Goal: Transaction & Acquisition: Purchase product/service

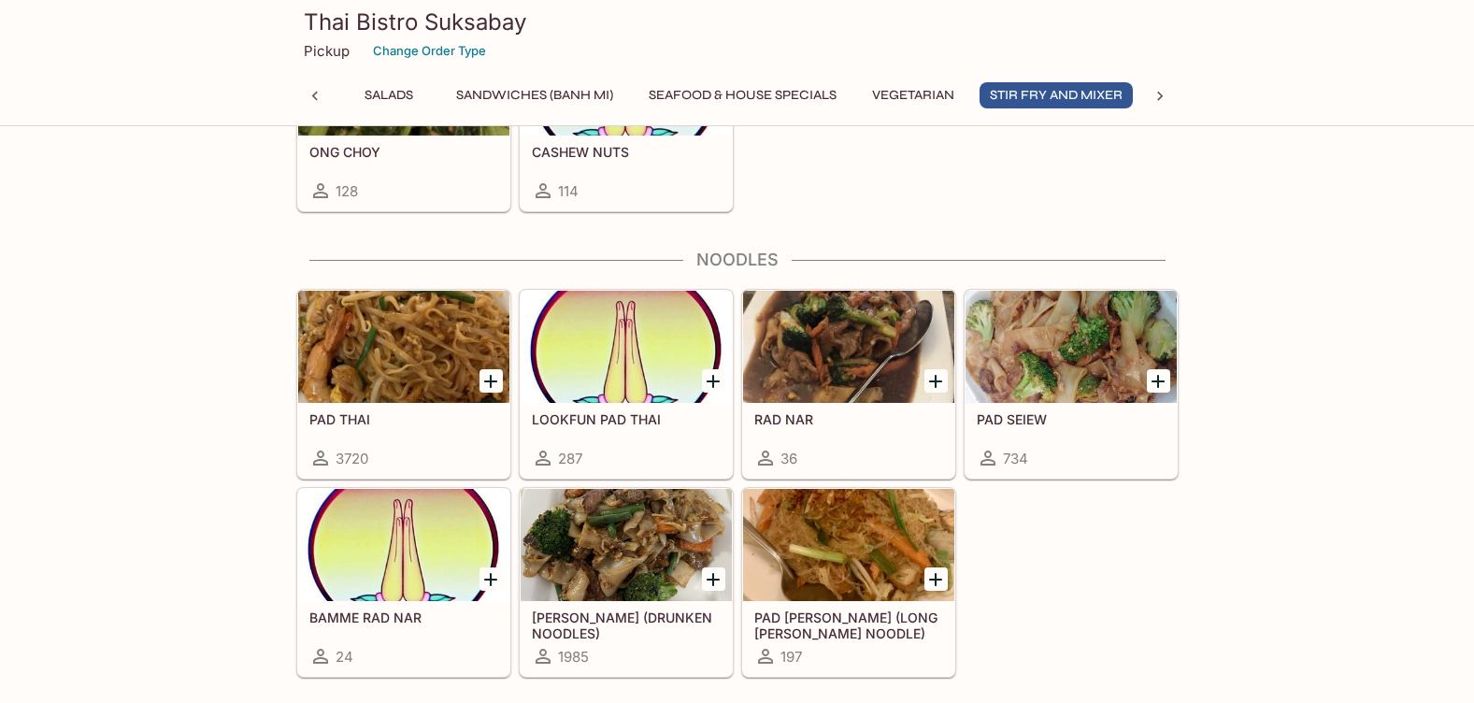
scroll to position [4124, 0]
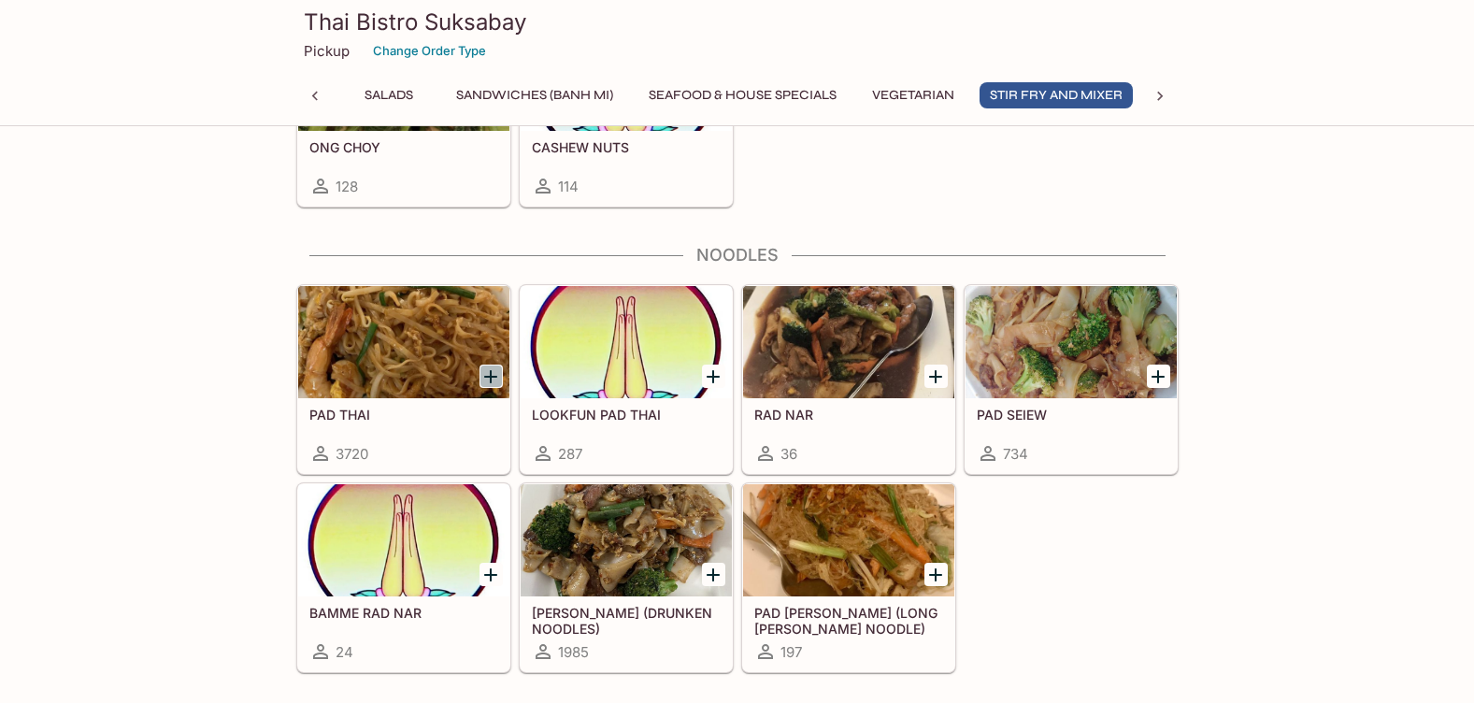
click at [485, 375] on icon "Add PAD THAI" at bounding box center [490, 376] width 22 height 22
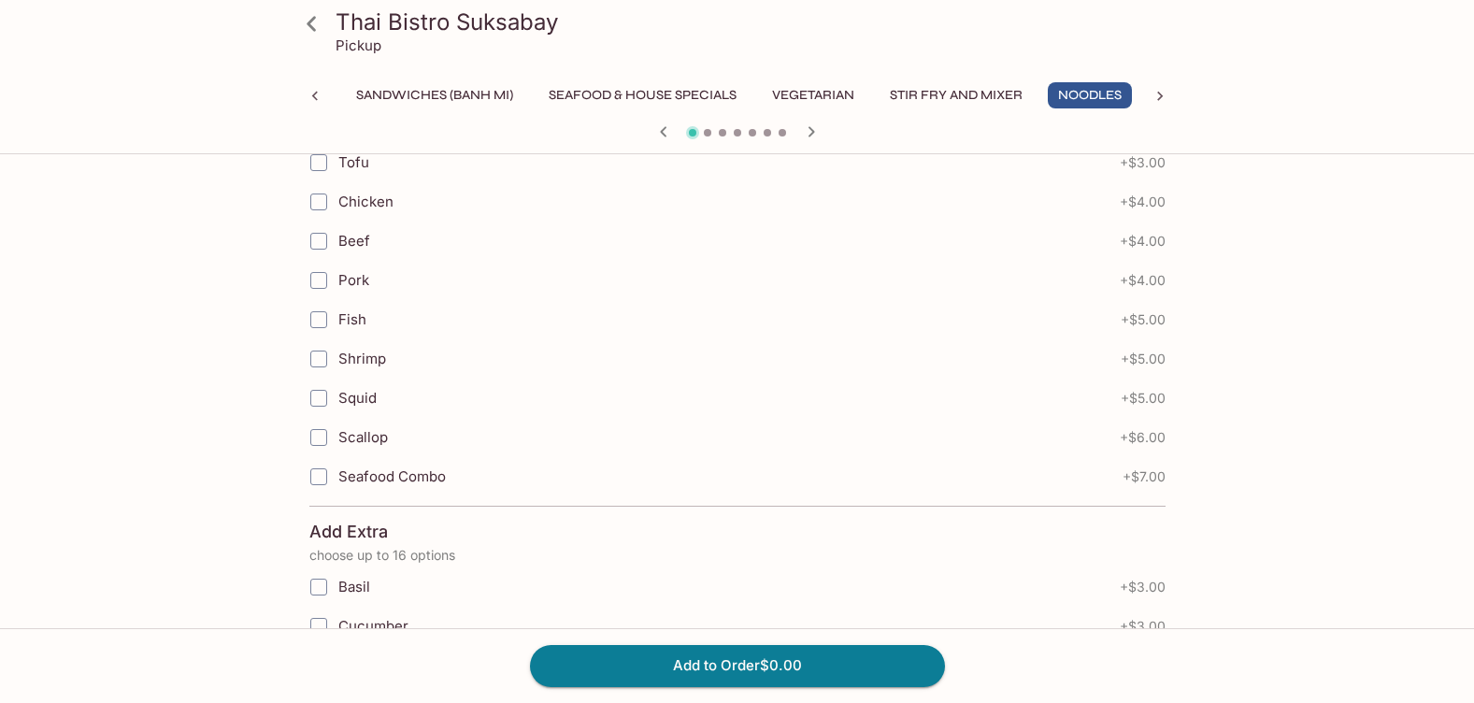
scroll to position [1295, 0]
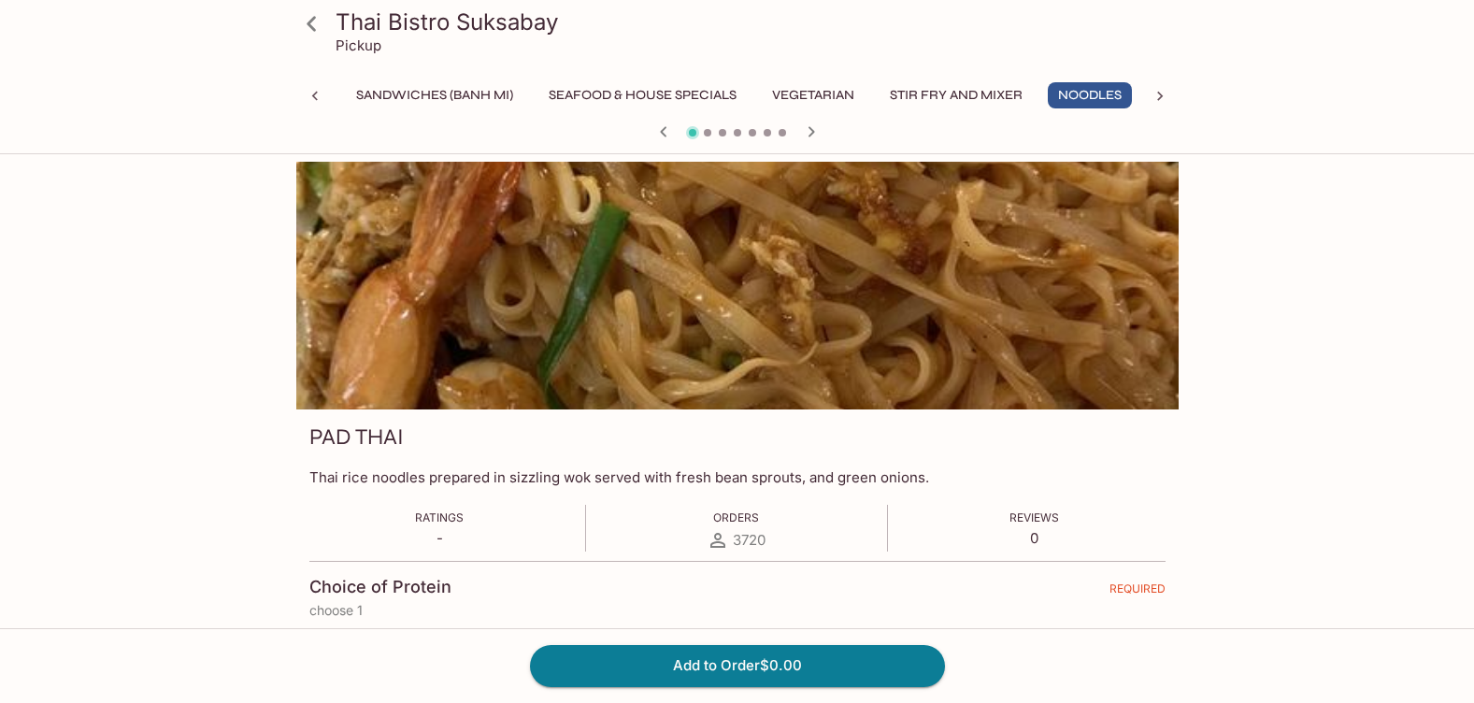
click at [1464, 18] on div "Thai Bistro Suksabay Pickup Gift Certificate Appetizers Soup Salads Sandwiches …" at bounding box center [737, 77] width 1474 height 154
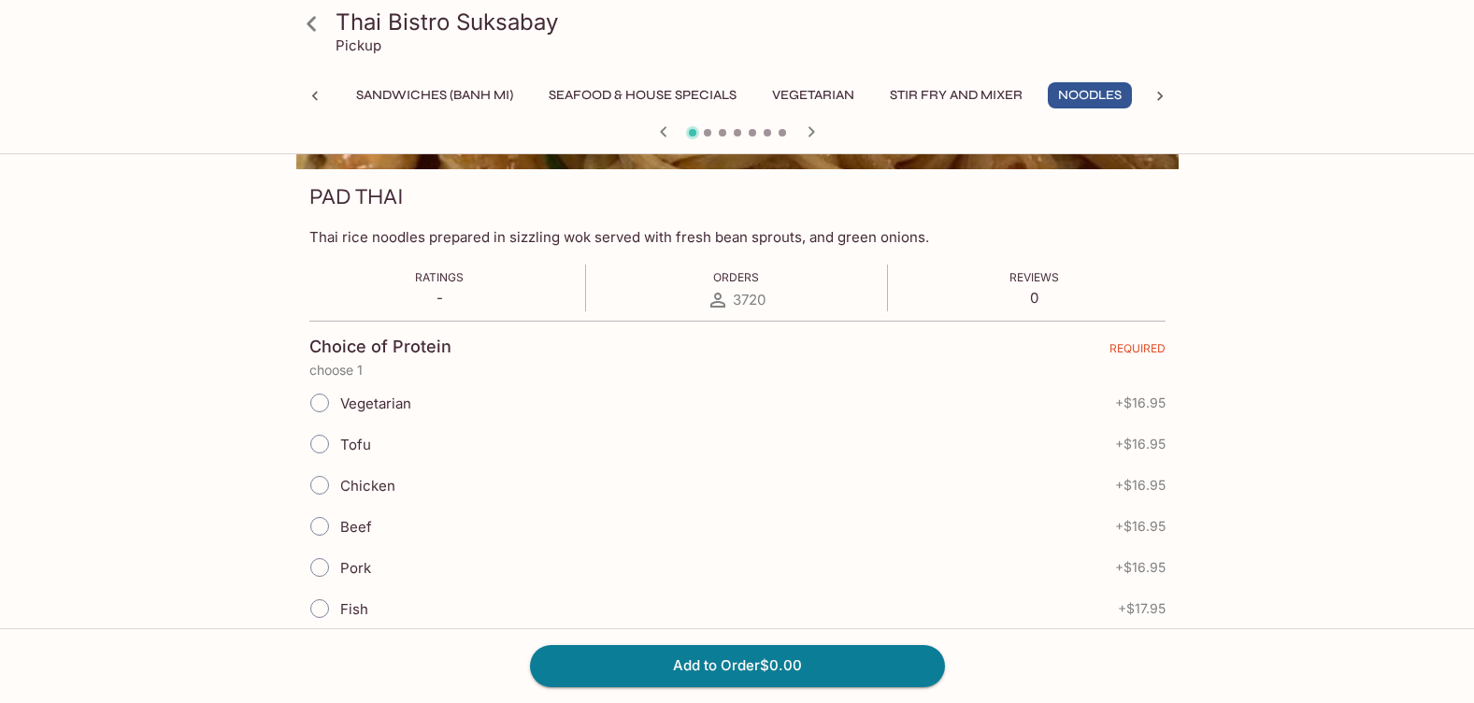
scroll to position [281, 0]
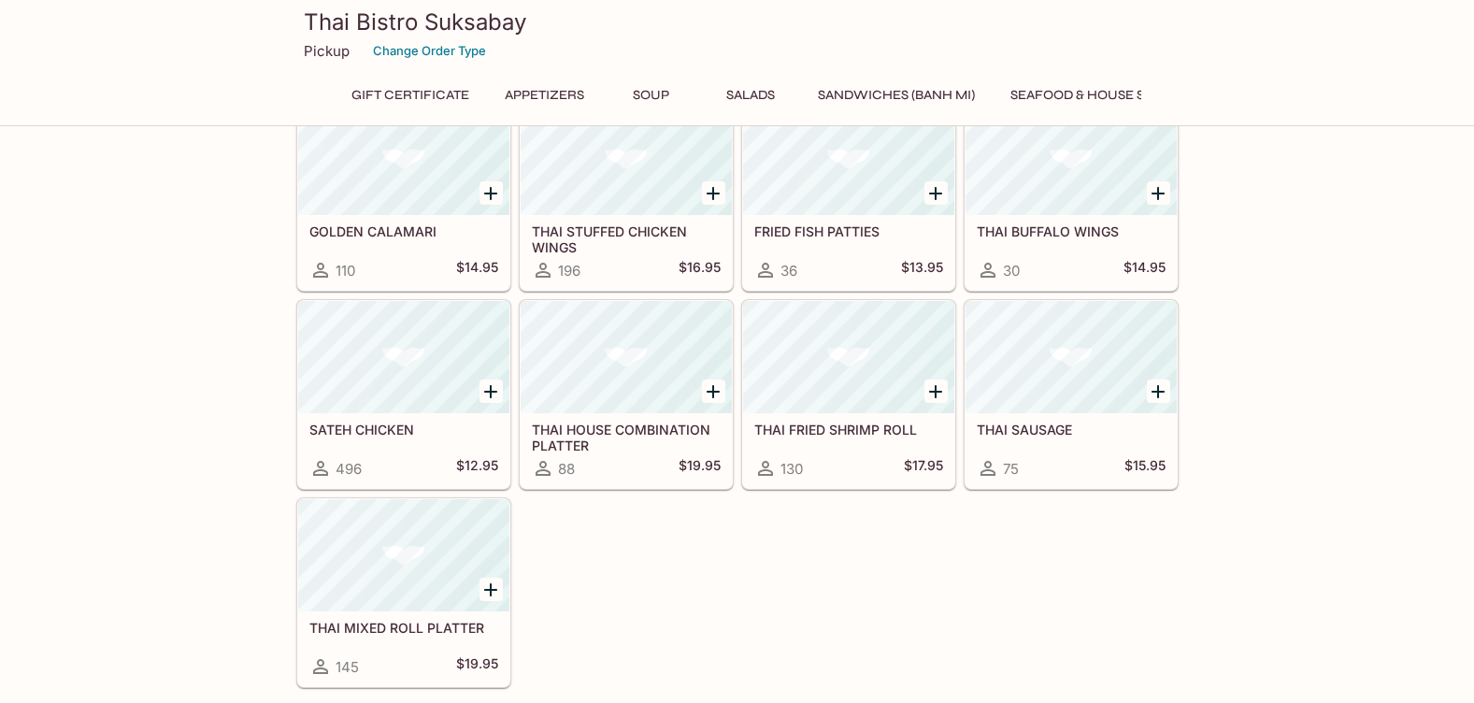
scroll to position [645, 0]
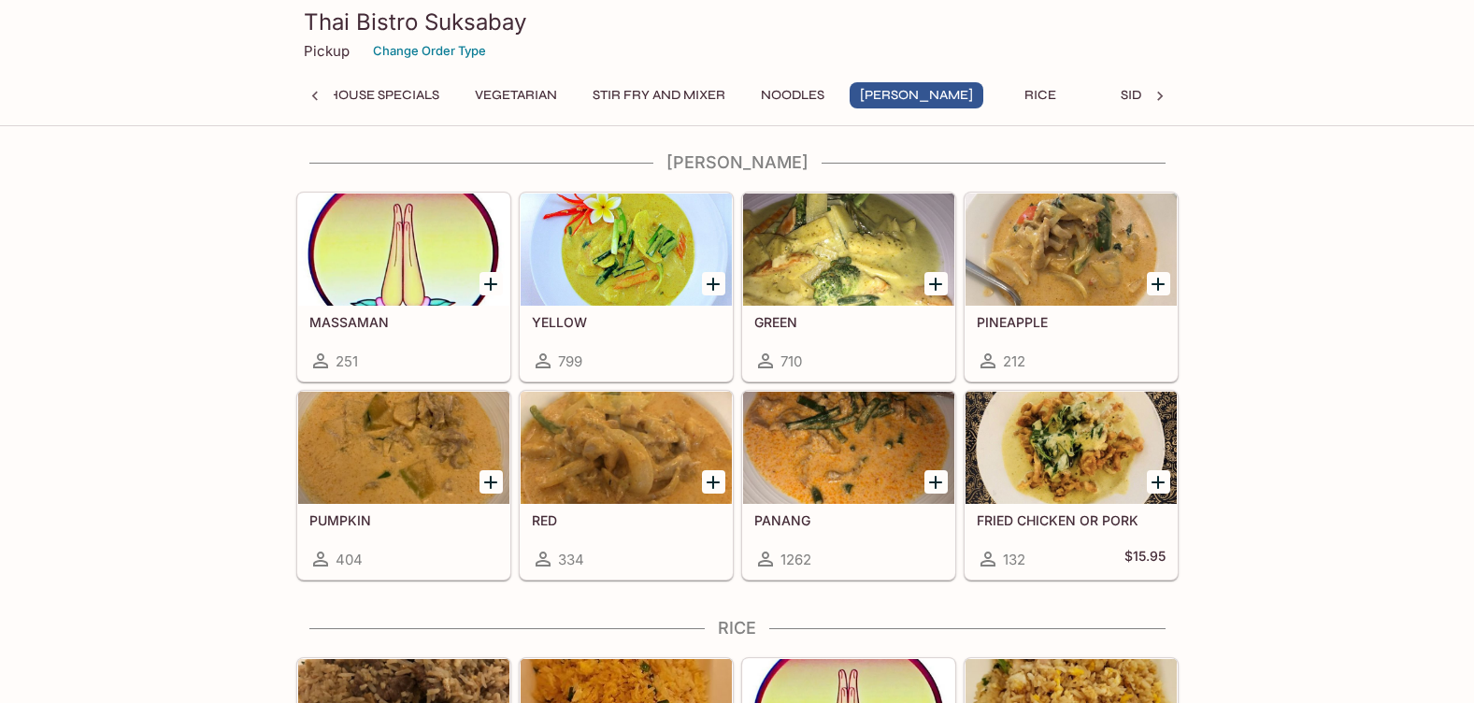
scroll to position [4638, 0]
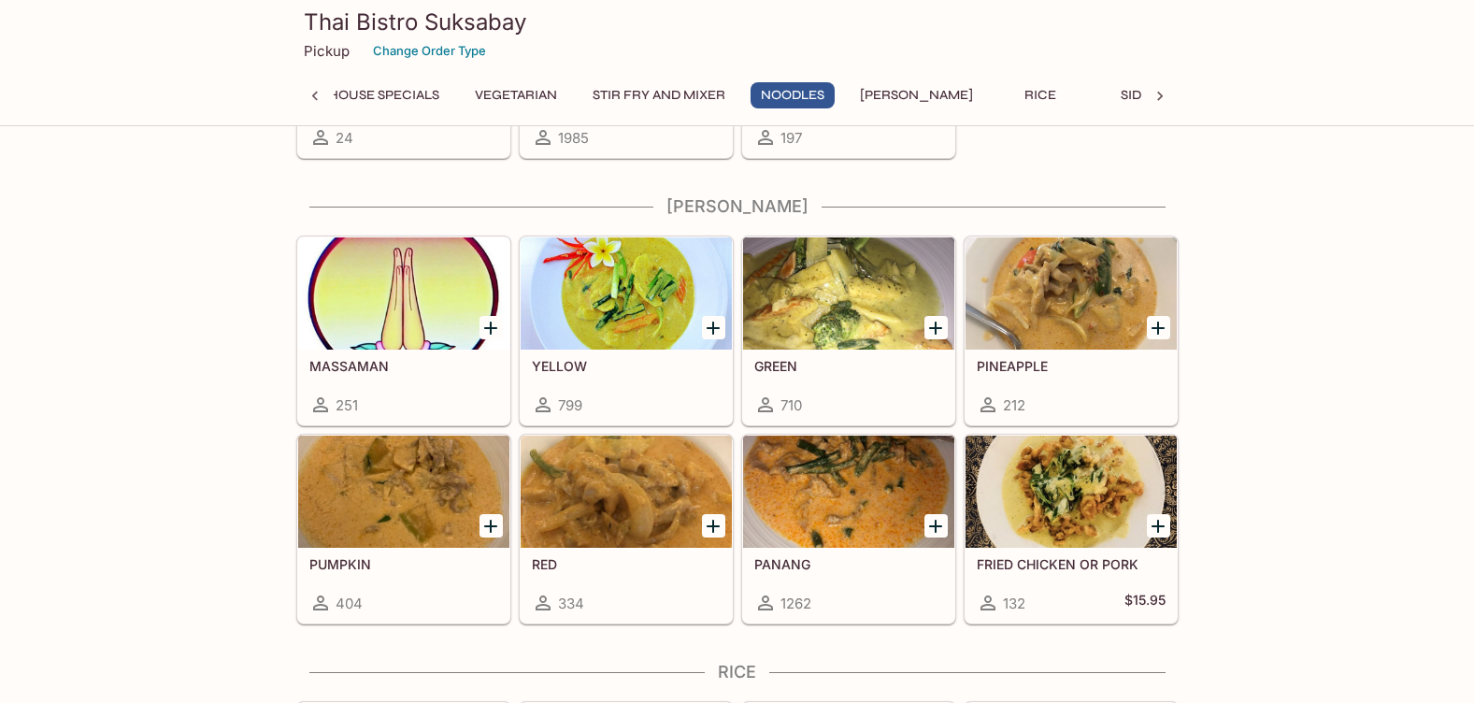
click at [395, 360] on h5 "MASSAMAN" at bounding box center [403, 366] width 189 height 16
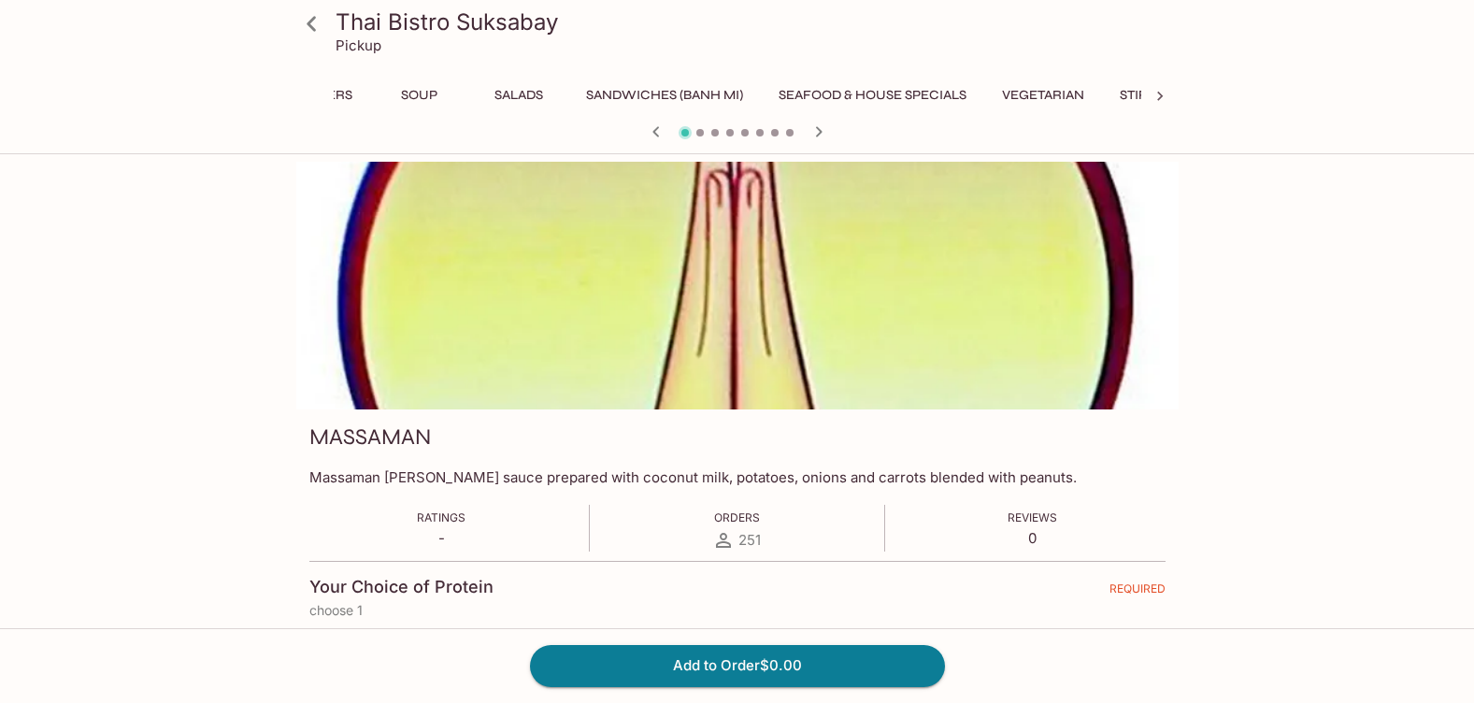
scroll to position [0, 561]
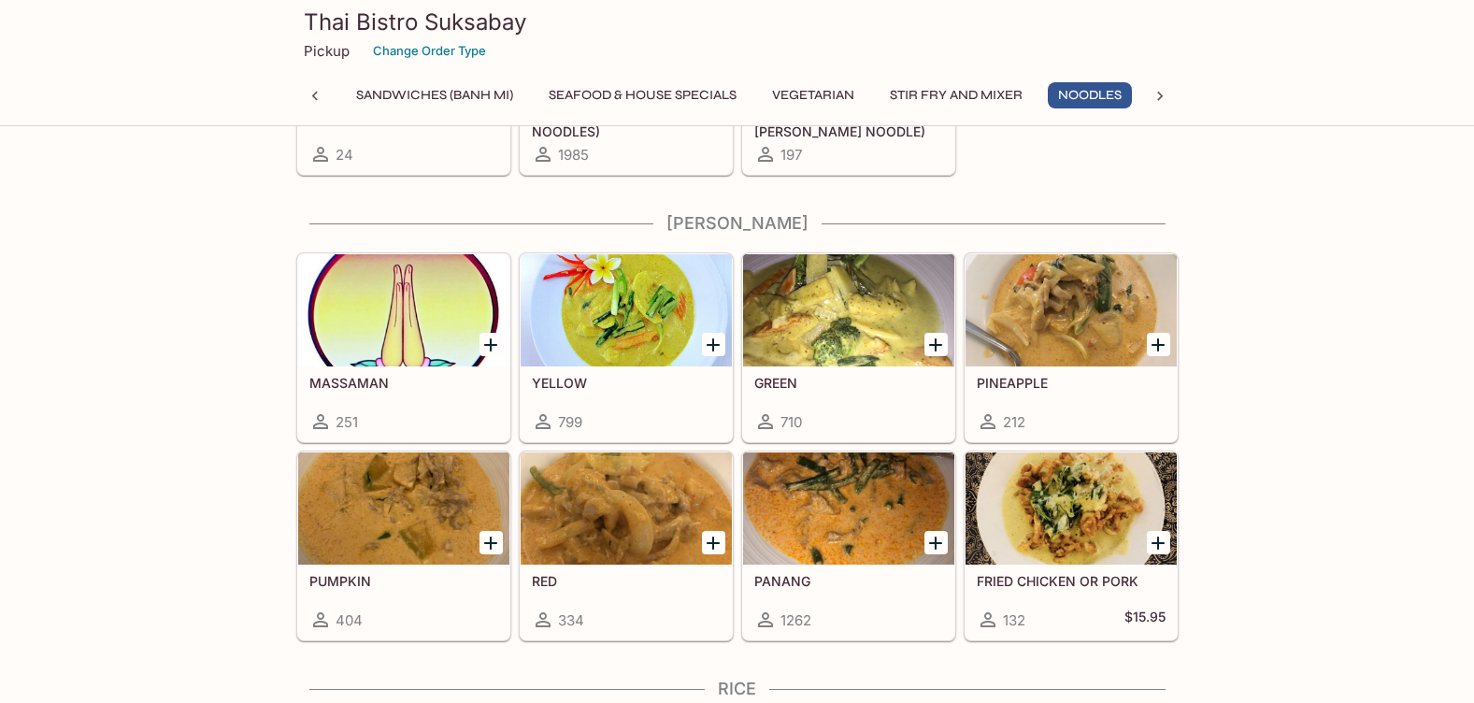
scroll to position [0, 462]
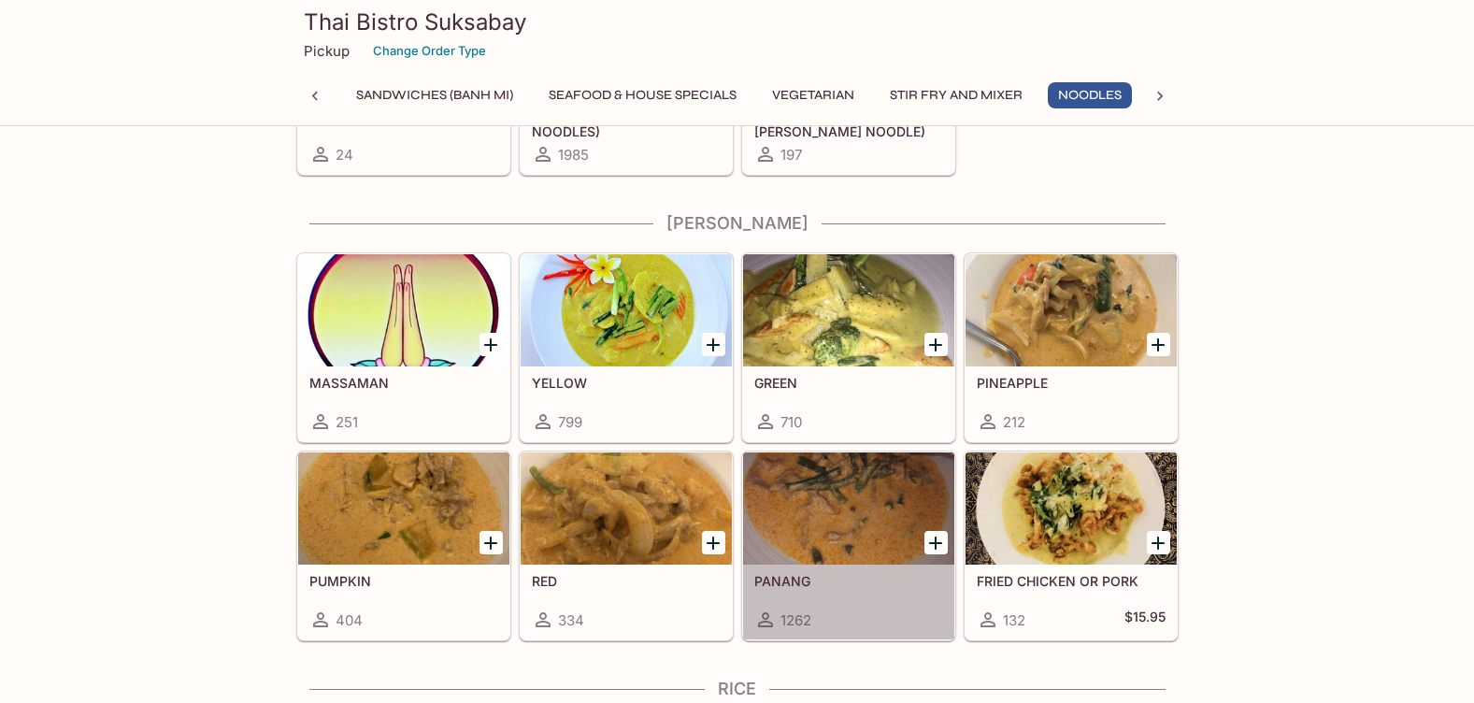
click at [790, 501] on div at bounding box center [848, 508] width 211 height 112
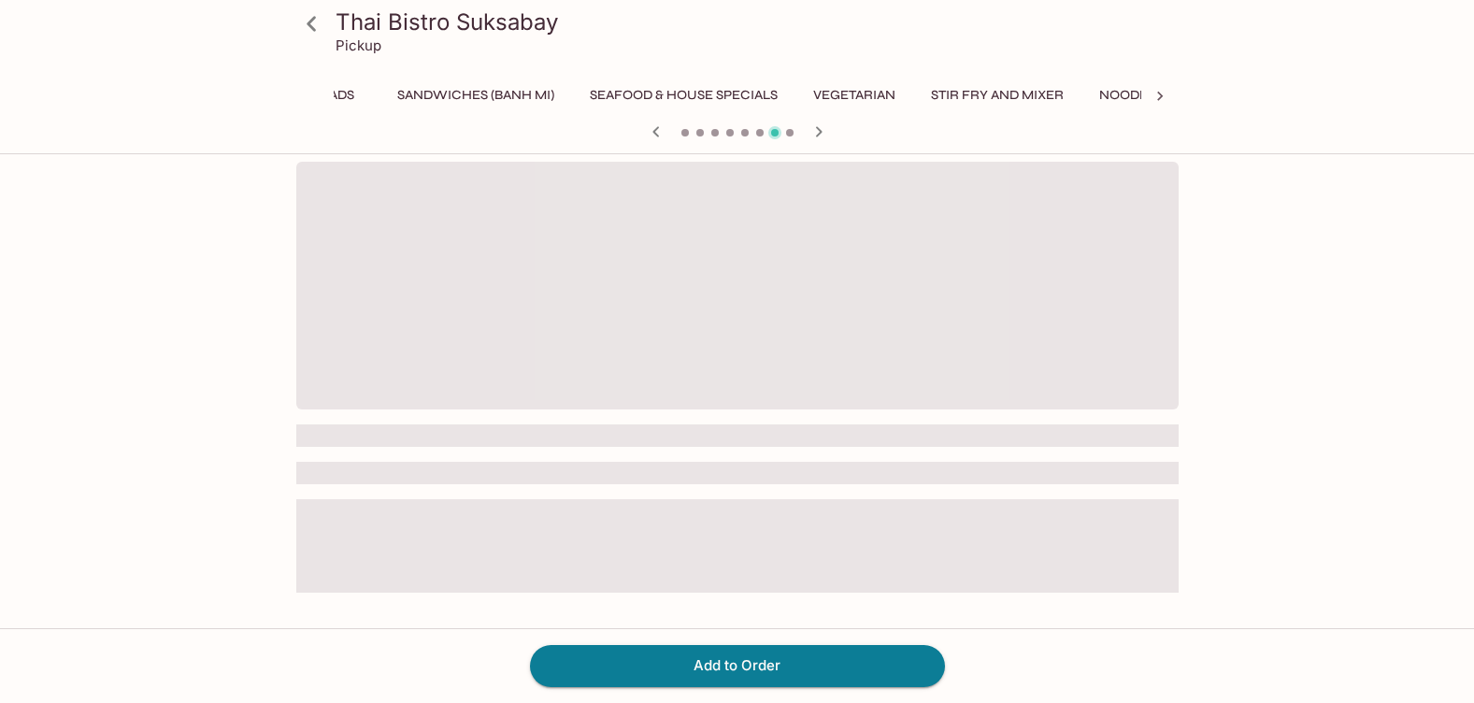
scroll to position [0, 561]
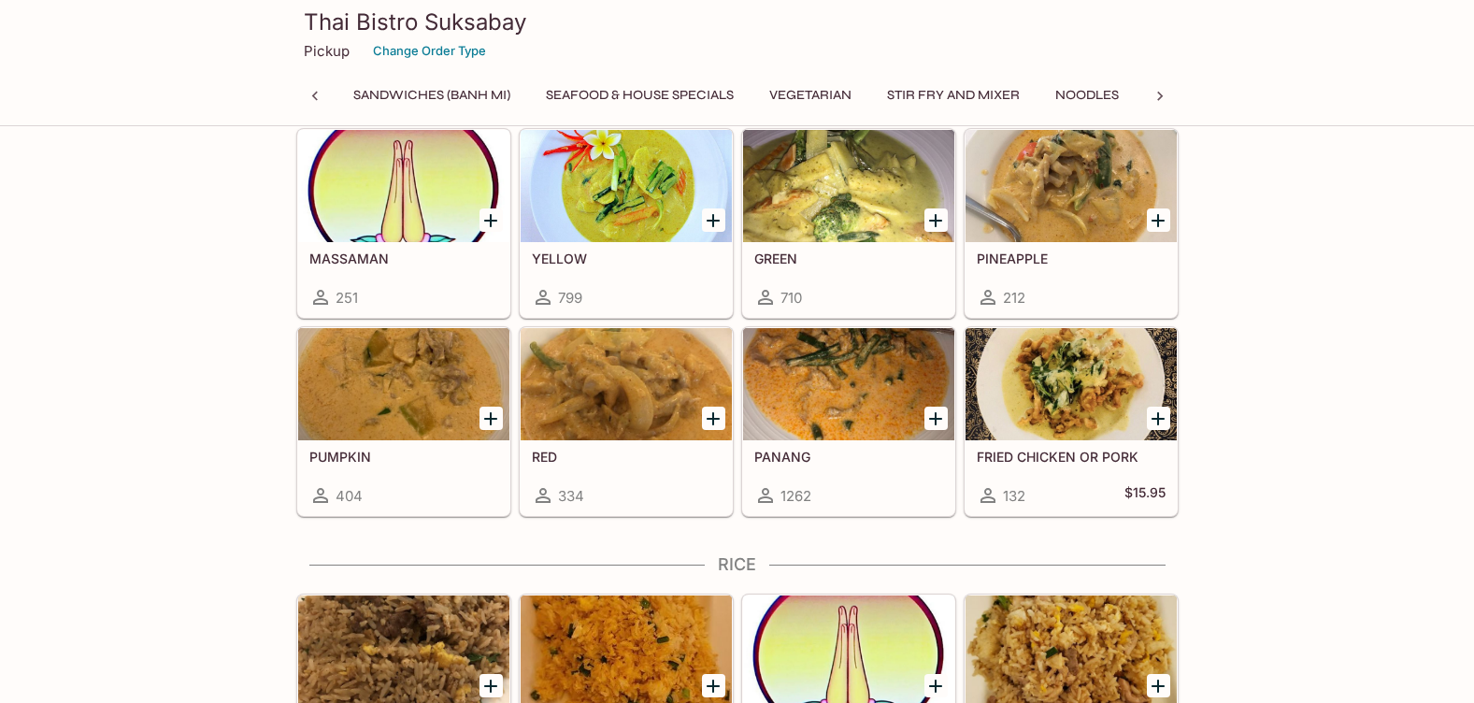
scroll to position [0, 561]
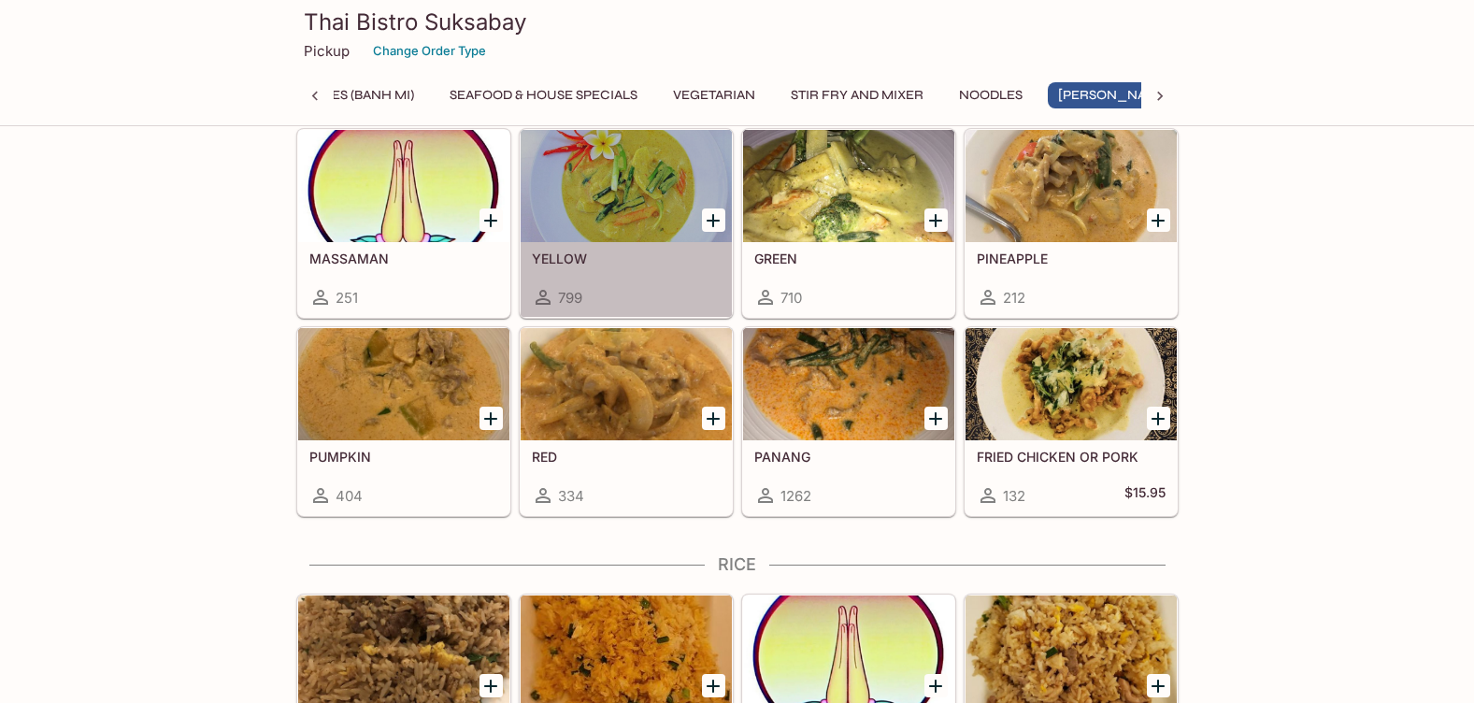
click at [658, 206] on div at bounding box center [626, 186] width 211 height 112
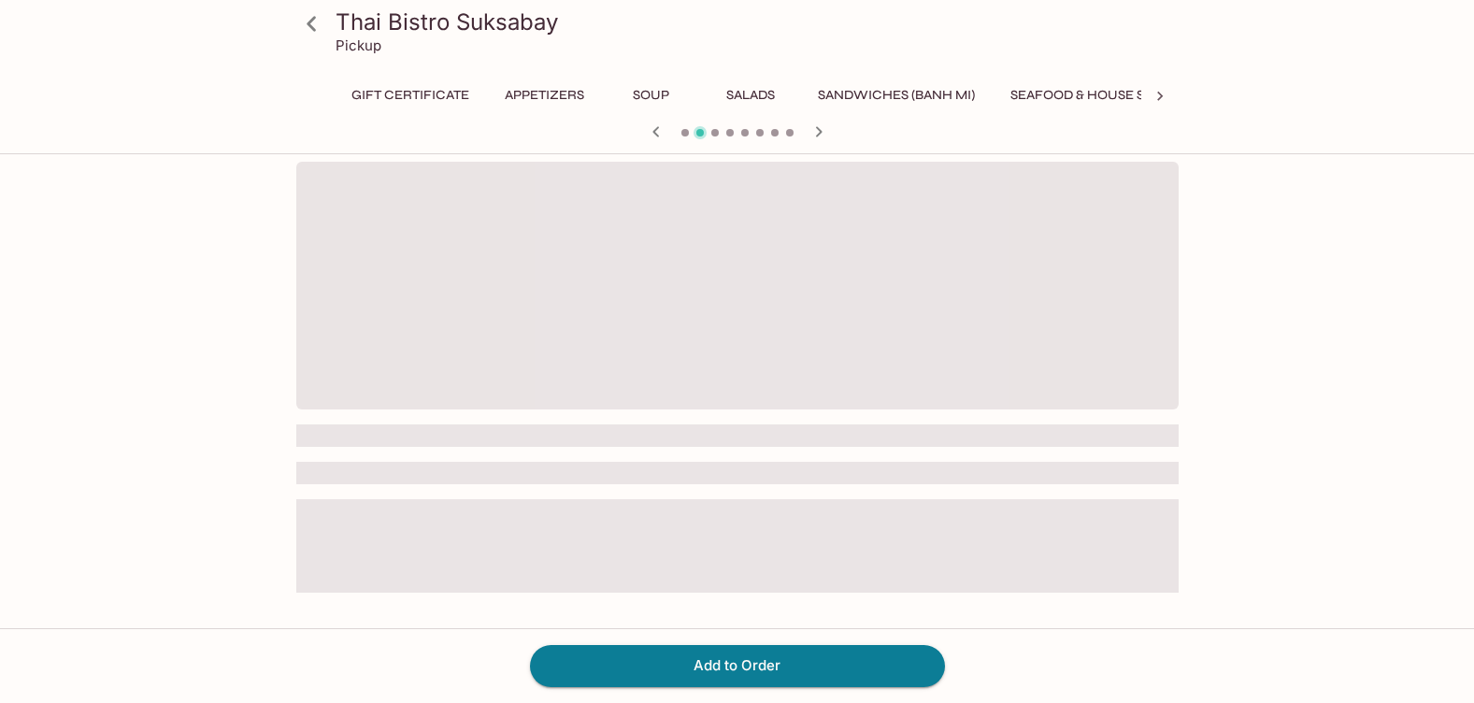
scroll to position [0, 561]
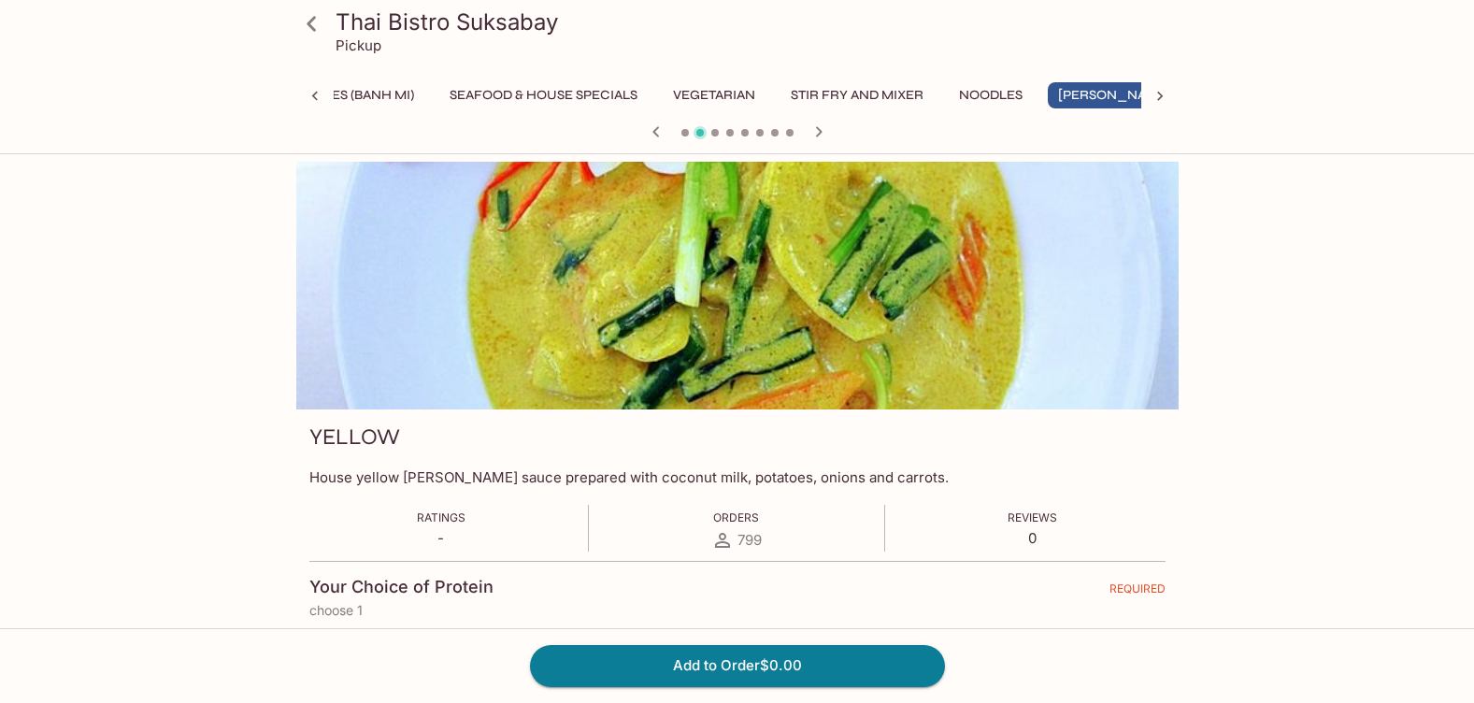
click at [1124, 98] on button "[PERSON_NAME]" at bounding box center [1115, 95] width 134 height 26
